Goal: Transaction & Acquisition: Purchase product/service

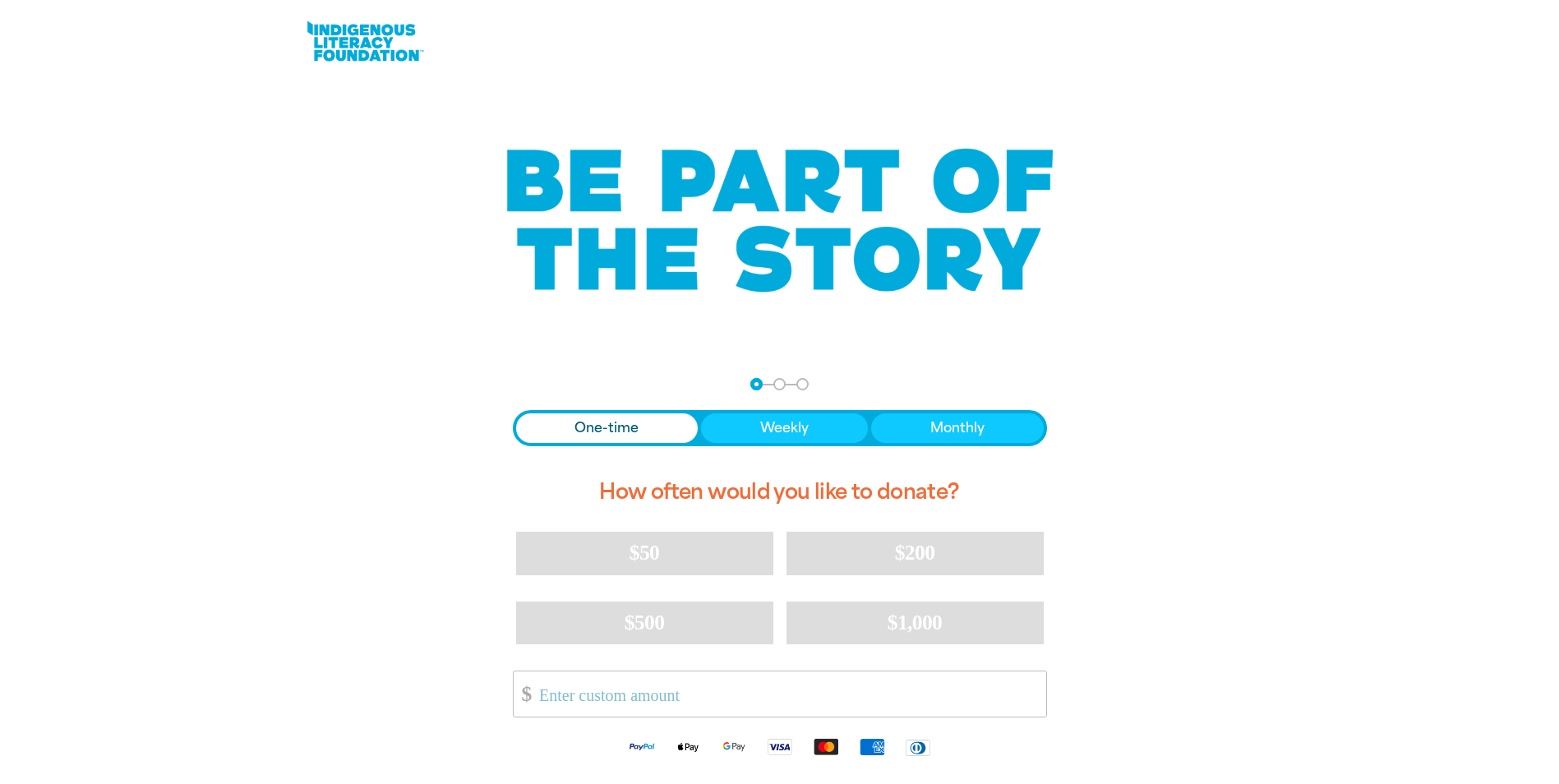
drag, startPoint x: 1197, startPoint y: 100, endPoint x: 1233, endPoint y: 113, distance: 38.3
click at [1195, 101] on div at bounding box center [779, 95] width 1559 height 24
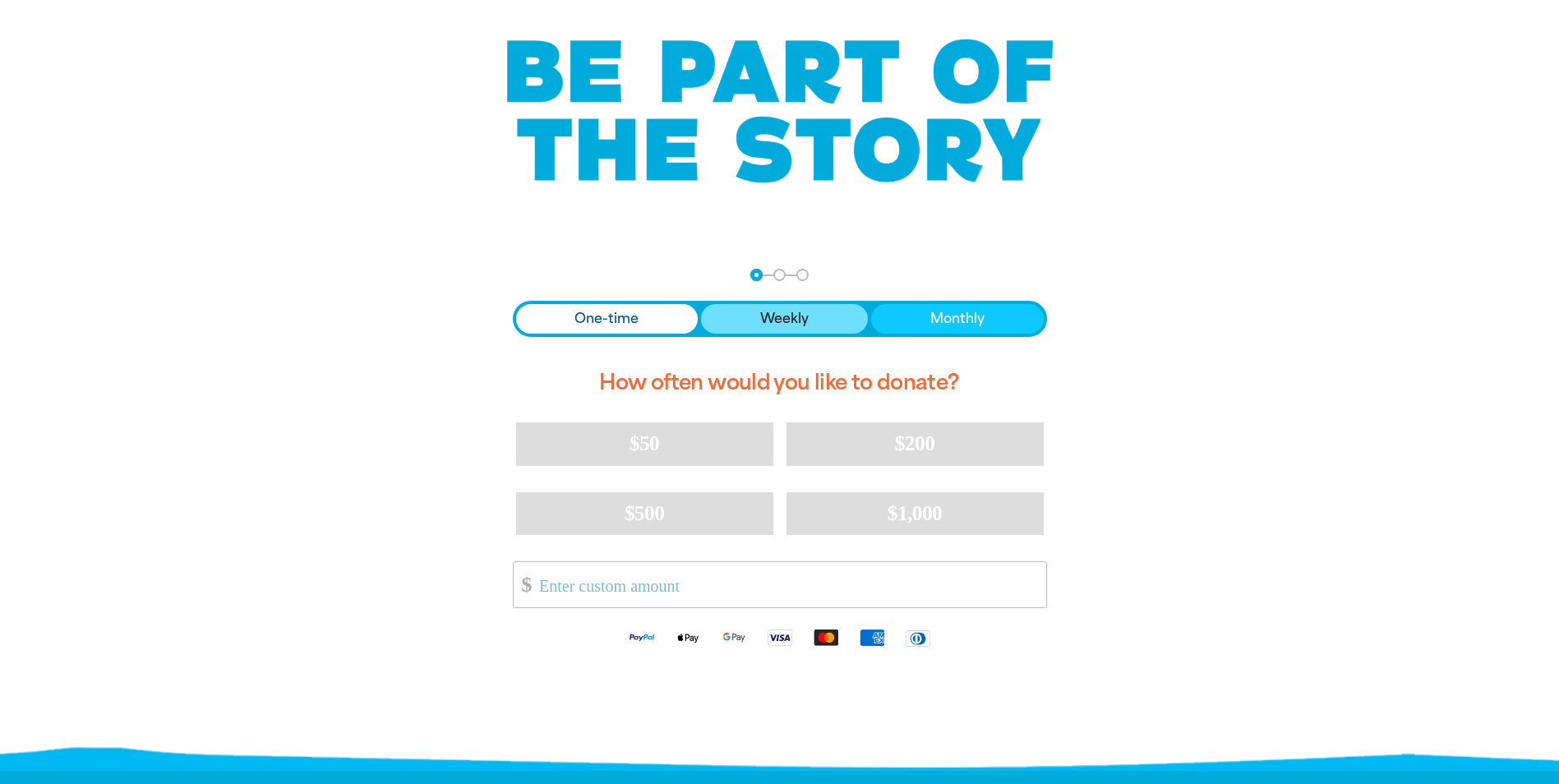
drag, startPoint x: 770, startPoint y: 324, endPoint x: 787, endPoint y: 319, distance: 17.7
click at [770, 324] on span "Weekly" at bounding box center [785, 318] width 49 height 19
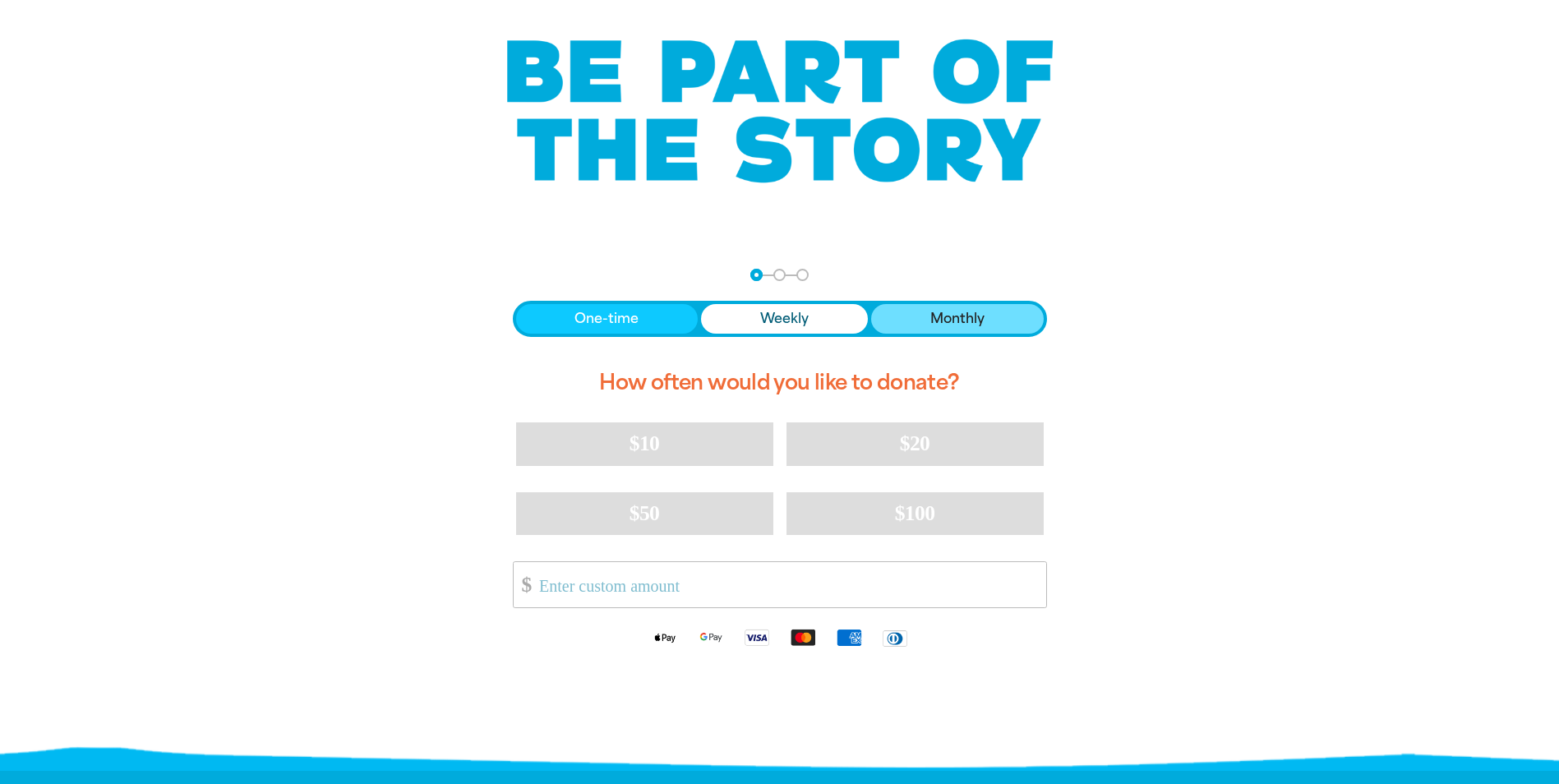
click at [952, 314] on span "Monthly" at bounding box center [957, 318] width 55 height 19
click at [714, 318] on button "Weekly" at bounding box center [784, 318] width 167 height 29
click at [642, 313] on button "One-time" at bounding box center [607, 318] width 182 height 29
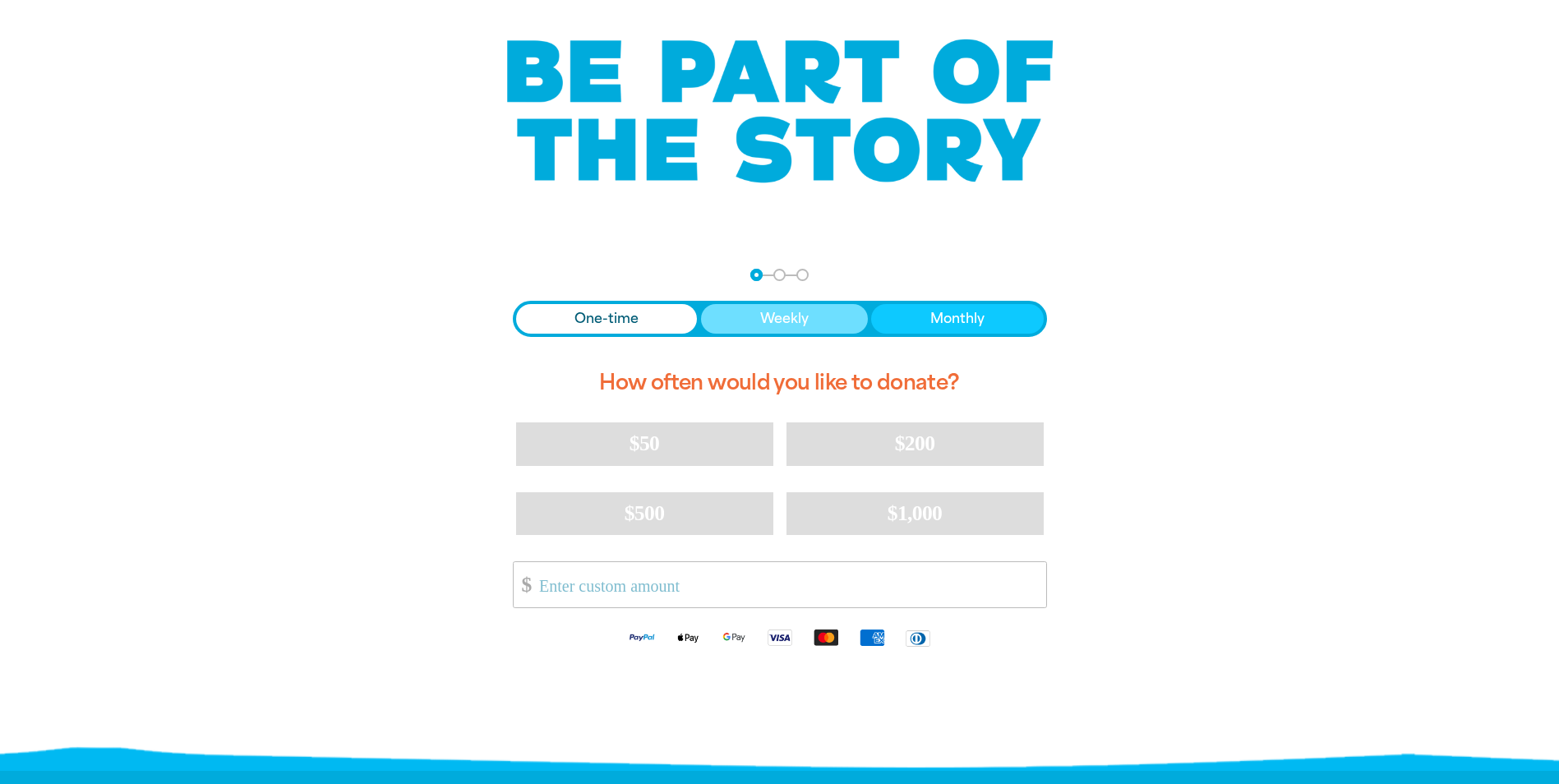
click at [835, 322] on button "Weekly" at bounding box center [784, 318] width 167 height 29
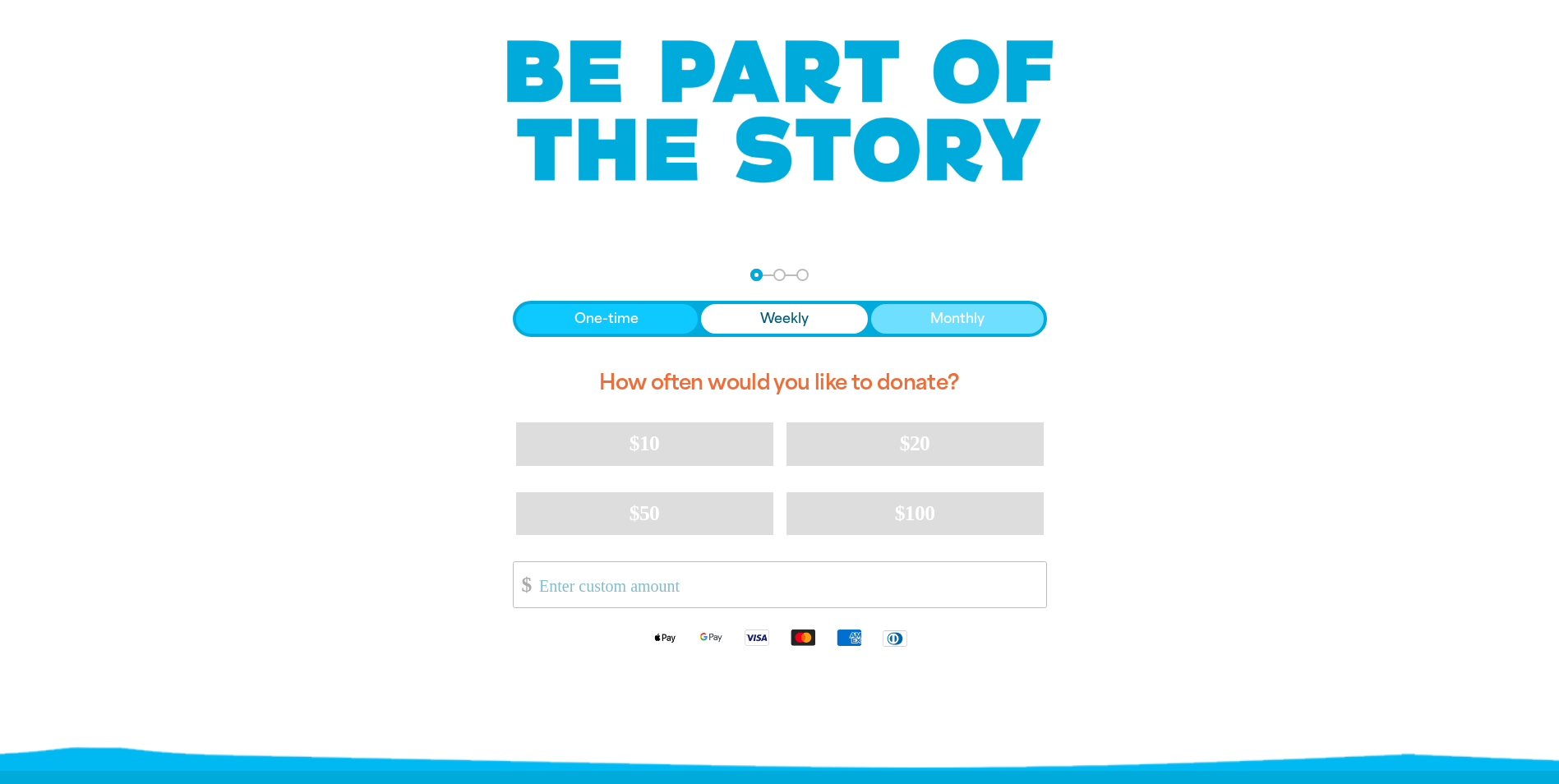
click at [914, 322] on button "Monthly" at bounding box center [957, 318] width 172 height 29
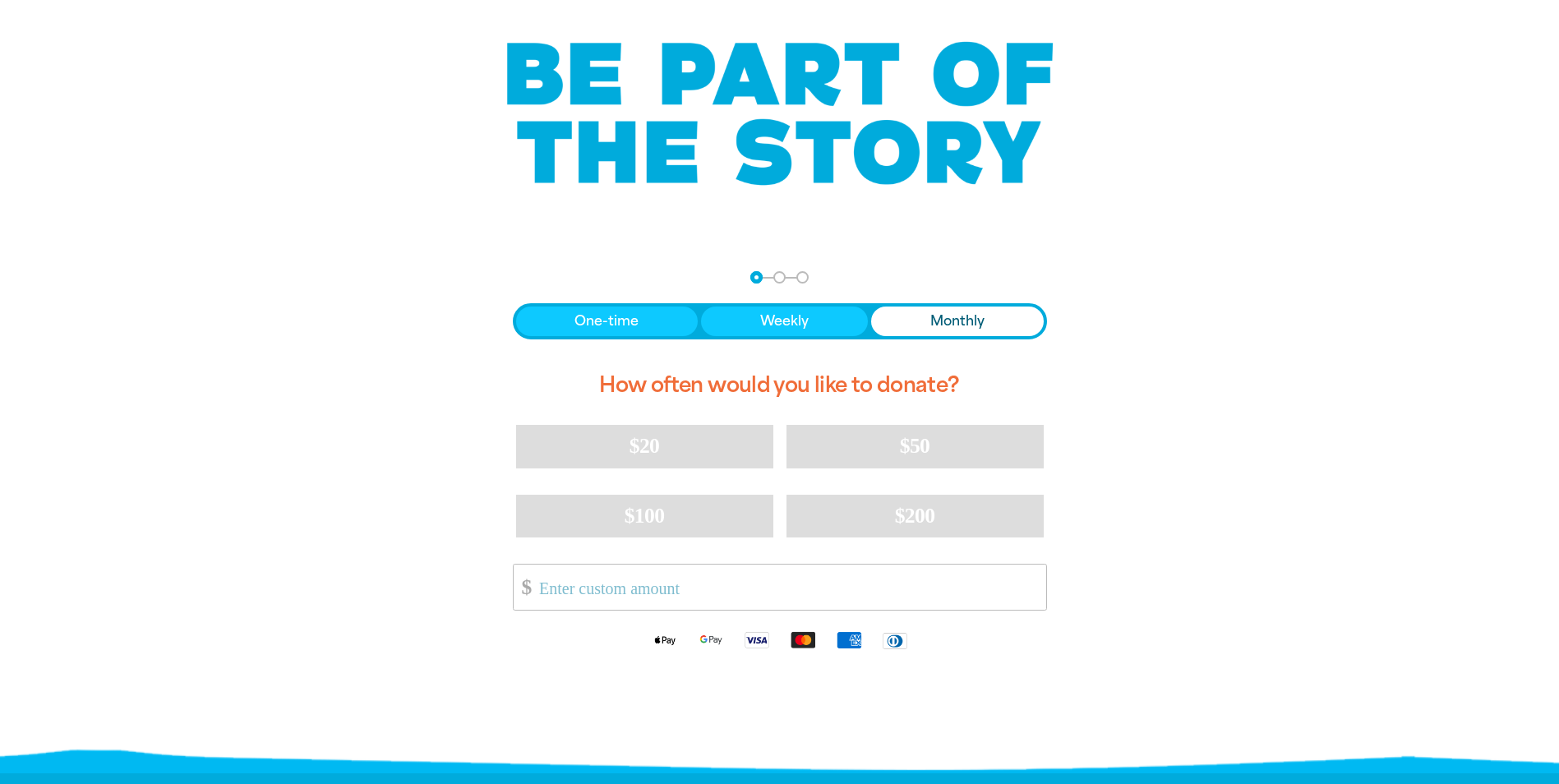
scroll to position [0, 0]
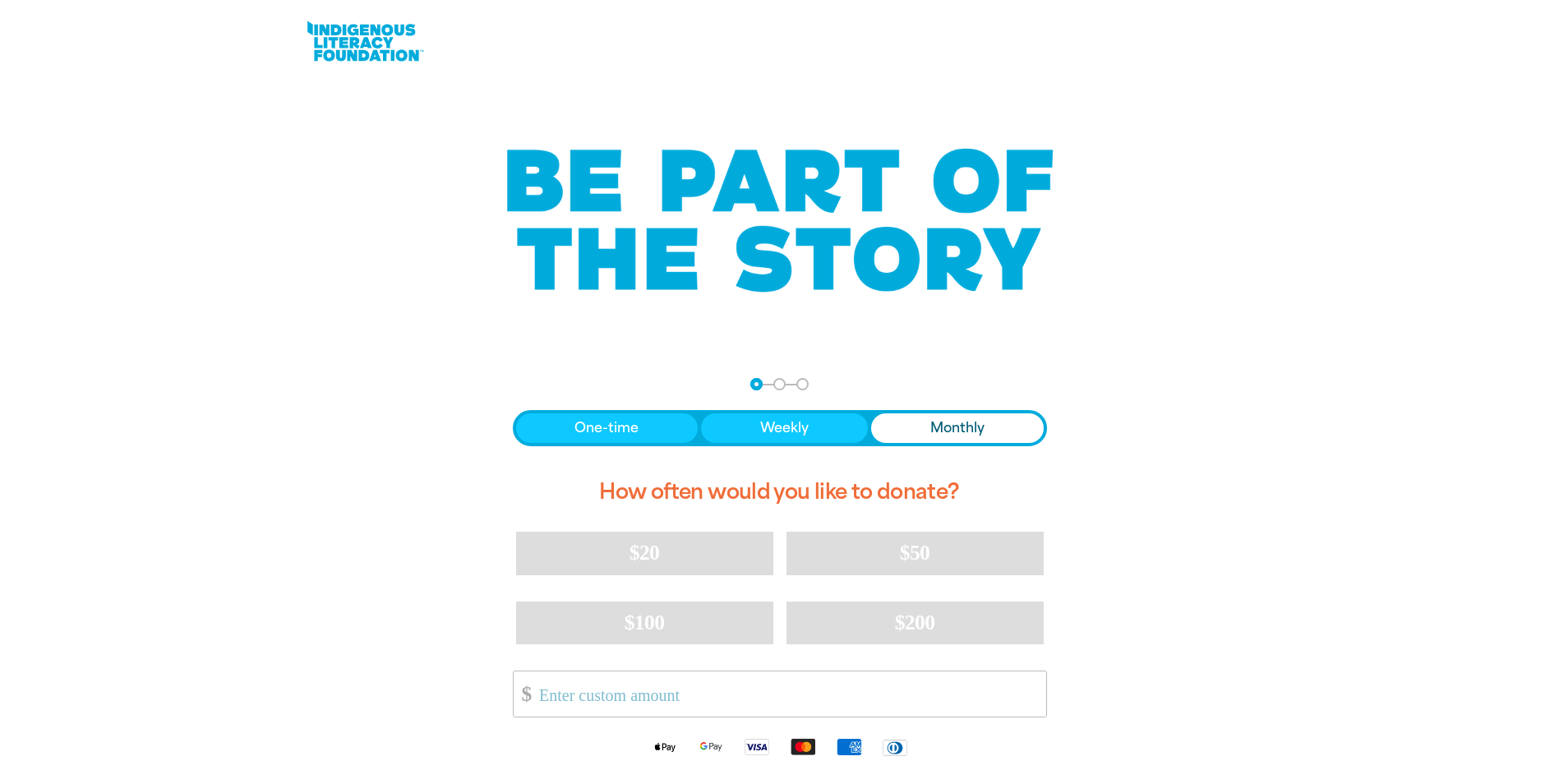
click at [50, 129] on div at bounding box center [779, 221] width 1559 height 276
